Goal: Check status: Check status

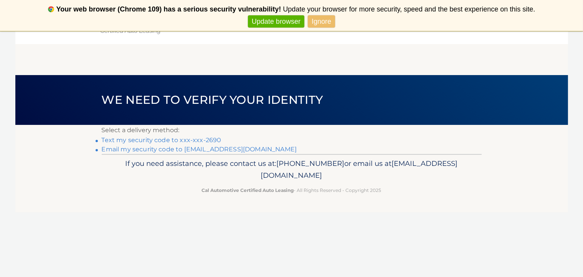
click at [221, 142] on link "Text my security code to xxx-xxx-2690" at bounding box center [162, 140] width 120 height 7
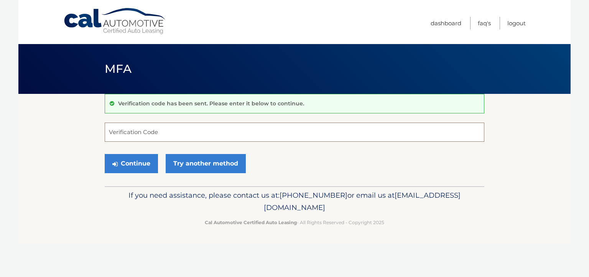
click at [280, 135] on input "Verification Code" at bounding box center [295, 132] width 380 height 19
type input "920556"
click at [140, 173] on button "Continue" at bounding box center [131, 163] width 53 height 19
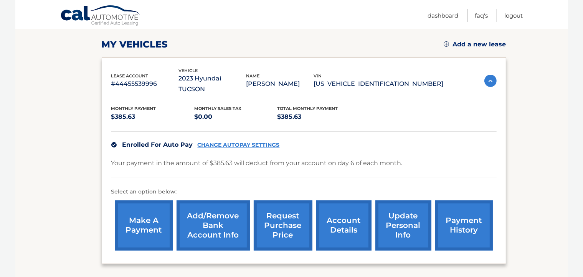
scroll to position [115, 0]
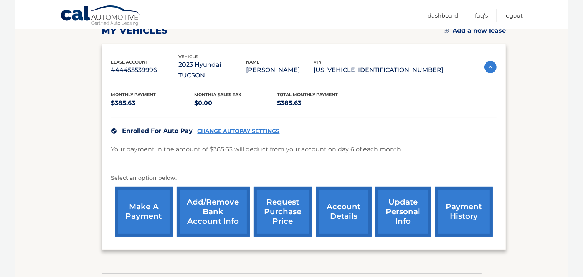
click at [347, 209] on link "account details" at bounding box center [343, 212] width 55 height 50
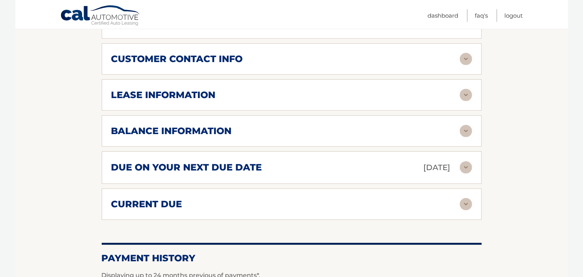
scroll to position [384, 0]
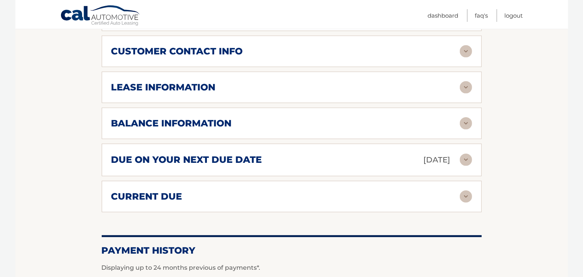
click at [470, 94] on img at bounding box center [466, 87] width 12 height 12
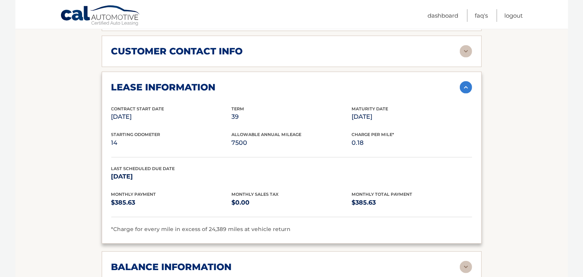
drag, startPoint x: 389, startPoint y: 120, endPoint x: 349, endPoint y: 114, distance: 40.0
click at [349, 114] on div "Contract Start Date [DATE] Term 39 Maturity Date [DATE]" at bounding box center [291, 119] width 361 height 26
click at [516, 153] on section "Account Details | #44455539996 Back to Dashboard Manage Your Lease lease accoun…" at bounding box center [291, 115] width 552 height 811
click at [466, 92] on img at bounding box center [466, 87] width 12 height 12
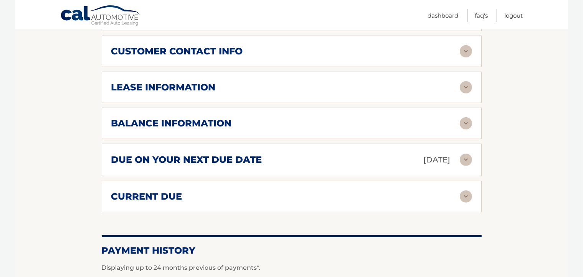
click at [463, 129] on img at bounding box center [466, 123] width 12 height 12
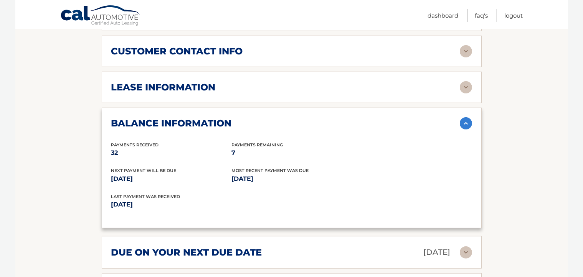
click at [464, 127] on img at bounding box center [466, 123] width 12 height 12
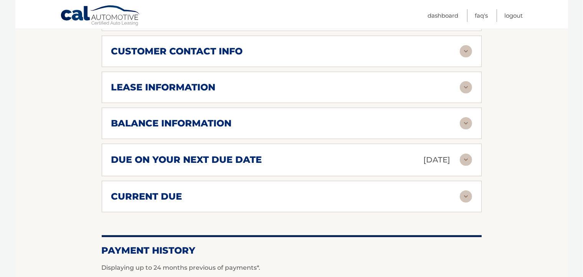
click at [465, 93] on img at bounding box center [466, 87] width 12 height 12
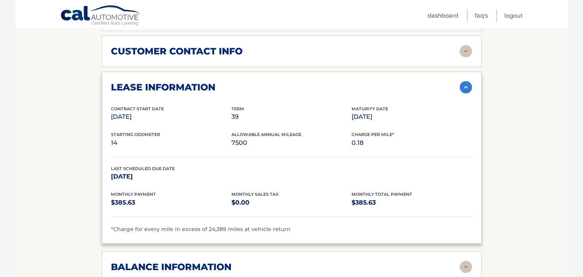
click at [465, 93] on img at bounding box center [466, 87] width 12 height 12
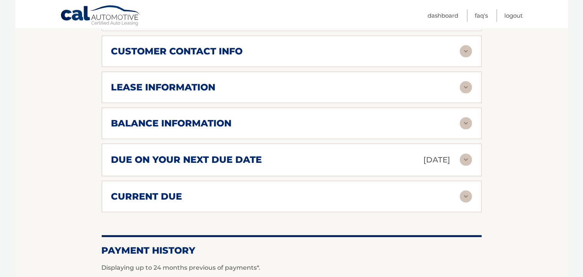
click at [461, 200] on img at bounding box center [466, 197] width 12 height 12
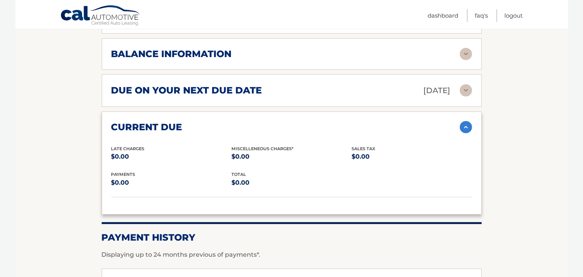
scroll to position [460, 0]
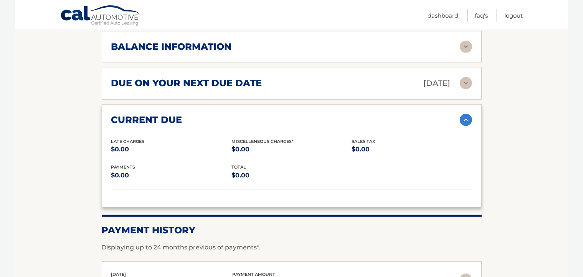
click at [466, 124] on img at bounding box center [466, 120] width 12 height 12
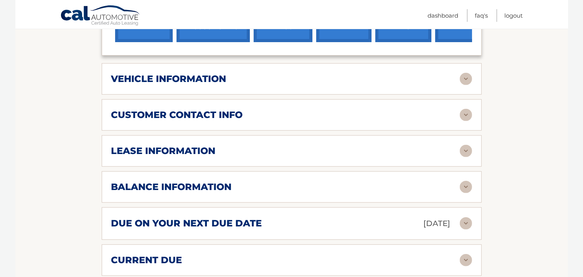
scroll to position [307, 0]
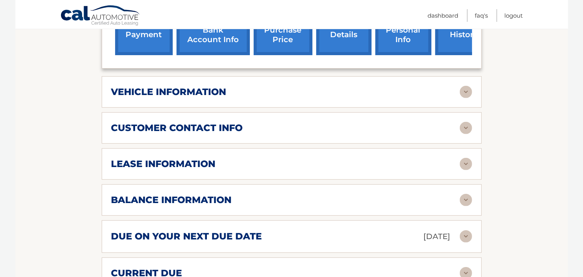
click at [467, 206] on img at bounding box center [466, 200] width 12 height 12
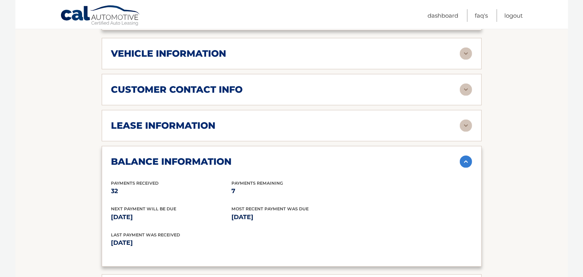
scroll to position [384, 0]
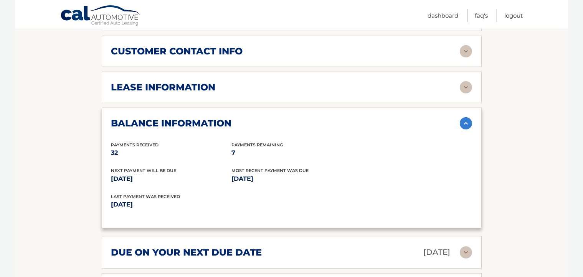
click at [464, 127] on img at bounding box center [466, 123] width 12 height 12
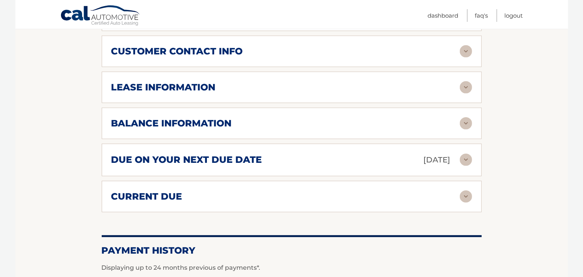
click at [465, 166] on img at bounding box center [466, 160] width 12 height 12
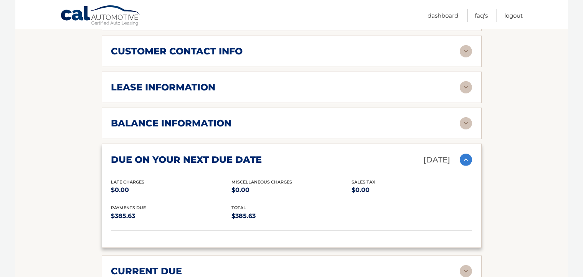
click at [465, 166] on img at bounding box center [466, 160] width 12 height 12
